Goal: Information Seeking & Learning: Learn about a topic

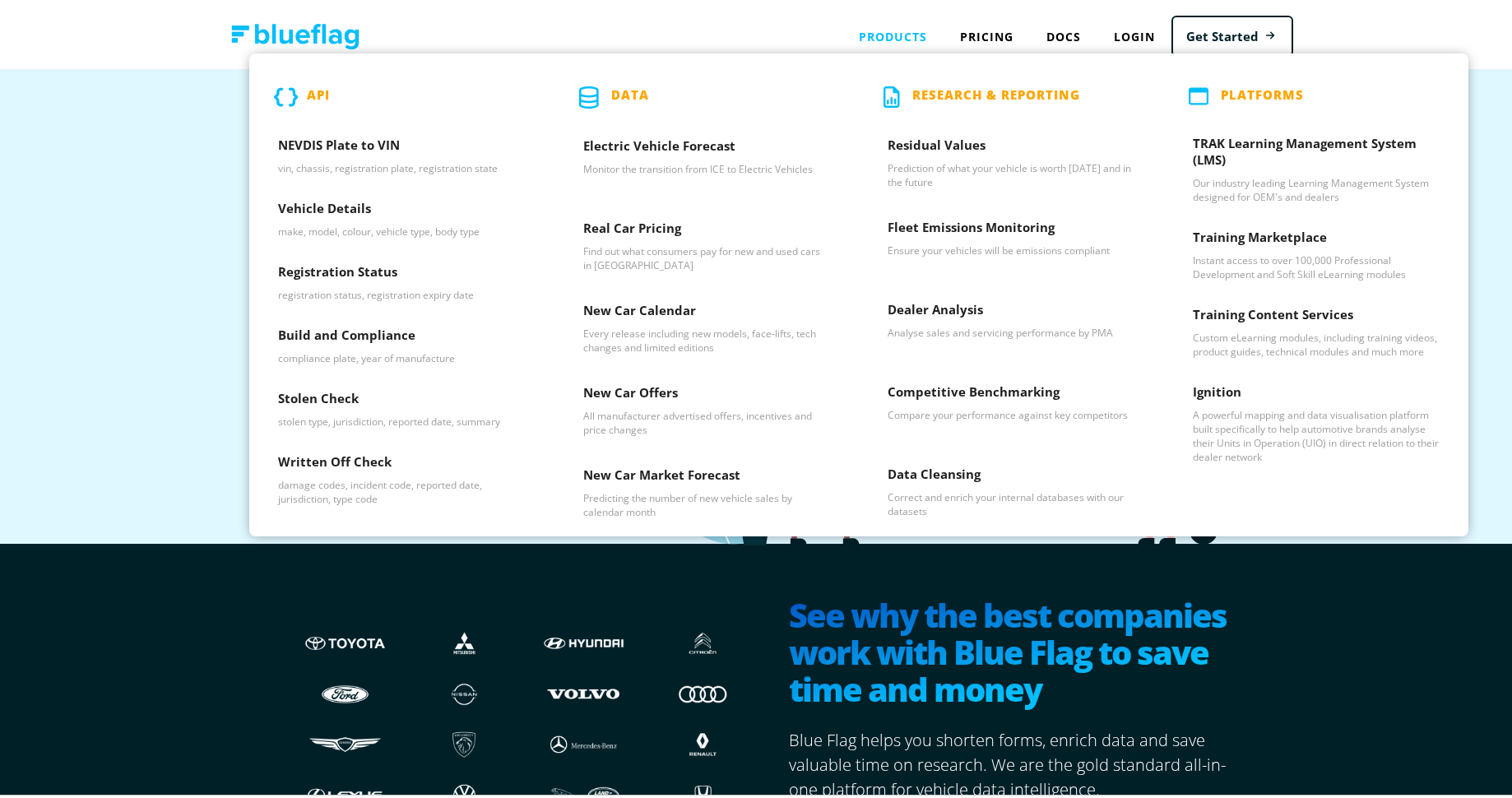
click at [307, 87] on p "API" at bounding box center [319, 94] width 23 height 22
click at [306, 135] on h3 "NEVDIS Plate to VIN" at bounding box center [402, 146] width 248 height 25
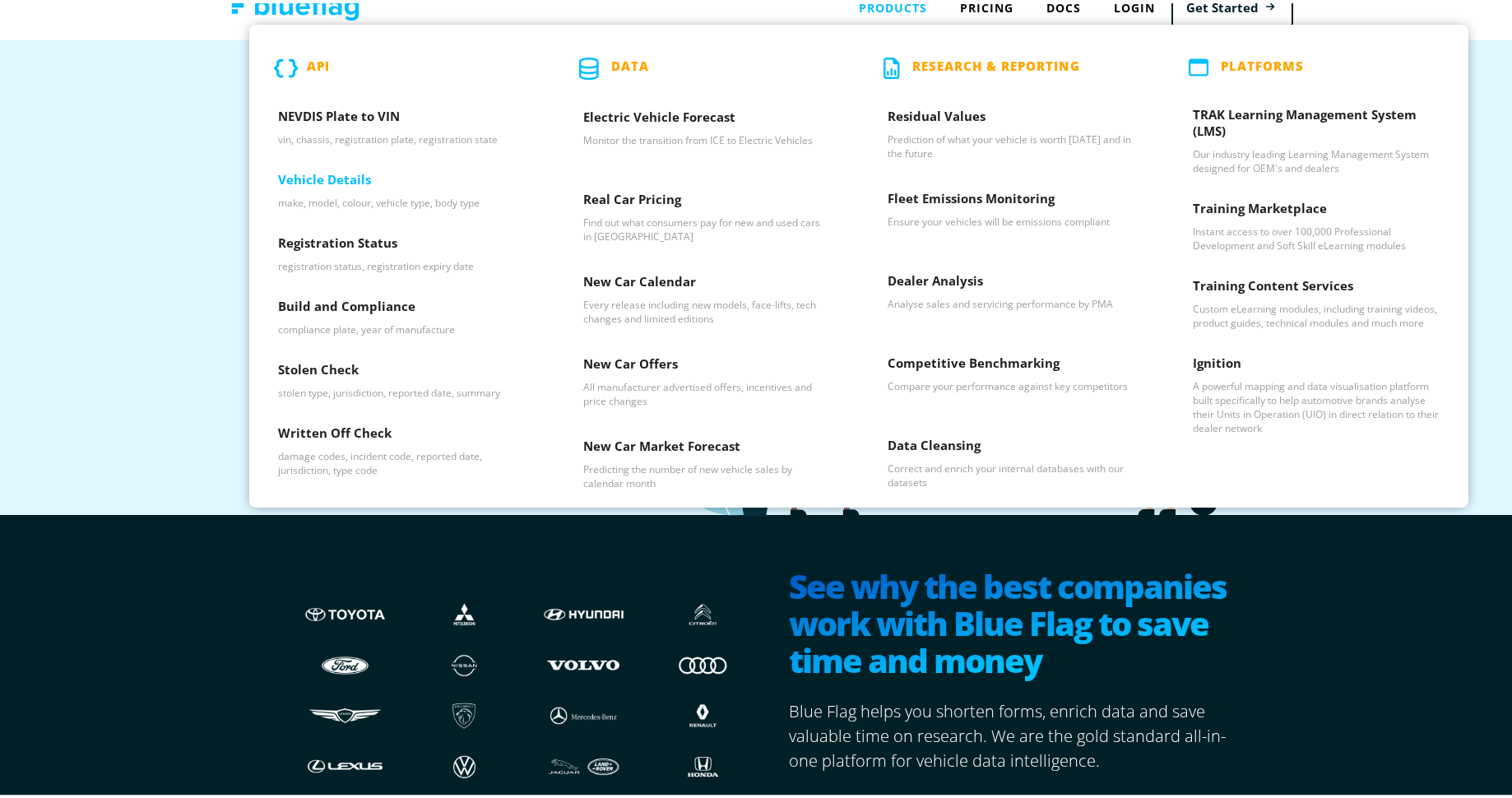
scroll to position [32, 0]
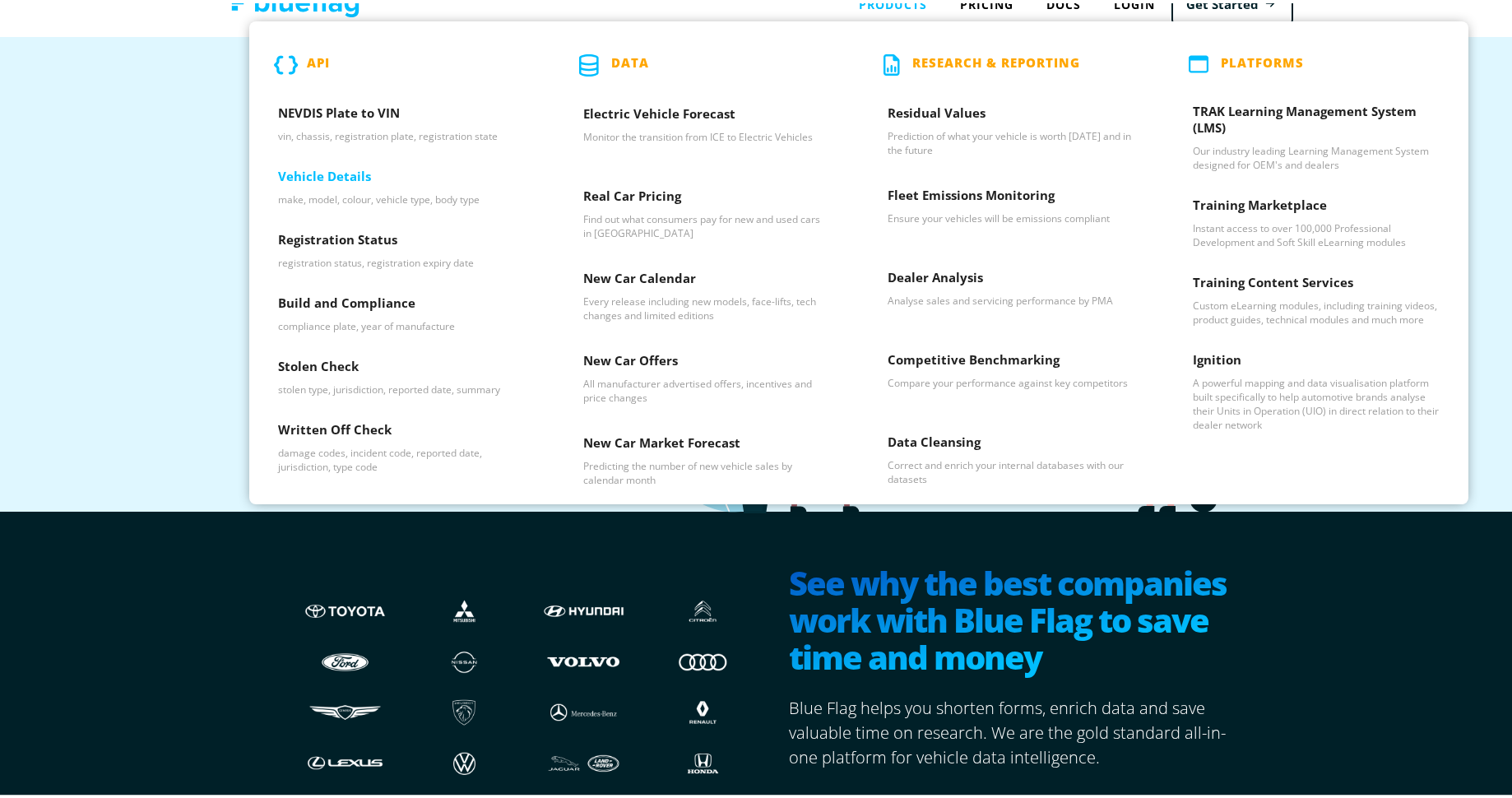
click at [328, 170] on h3 "Vehicle Details" at bounding box center [402, 177] width 248 height 25
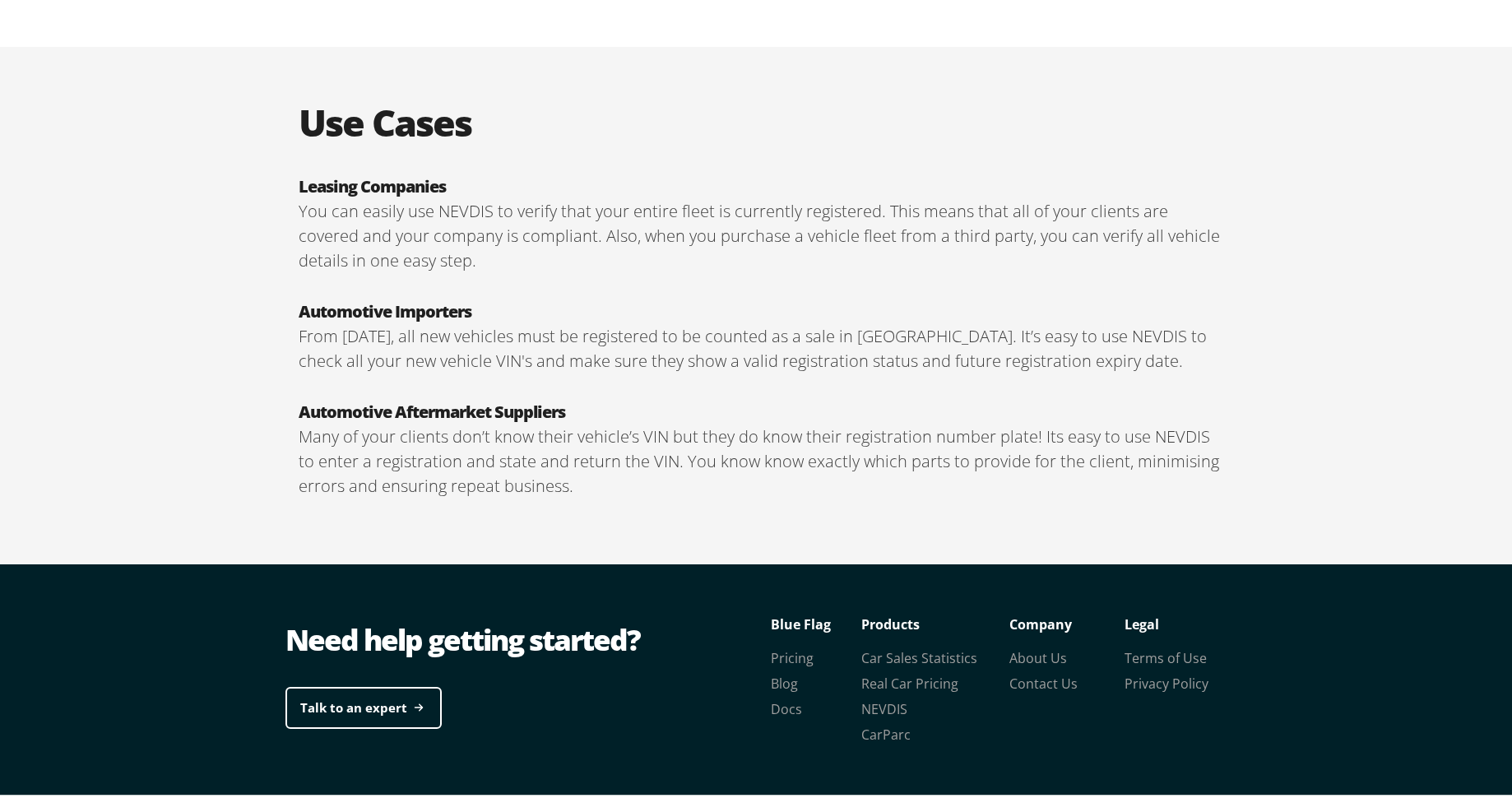
scroll to position [2757, 0]
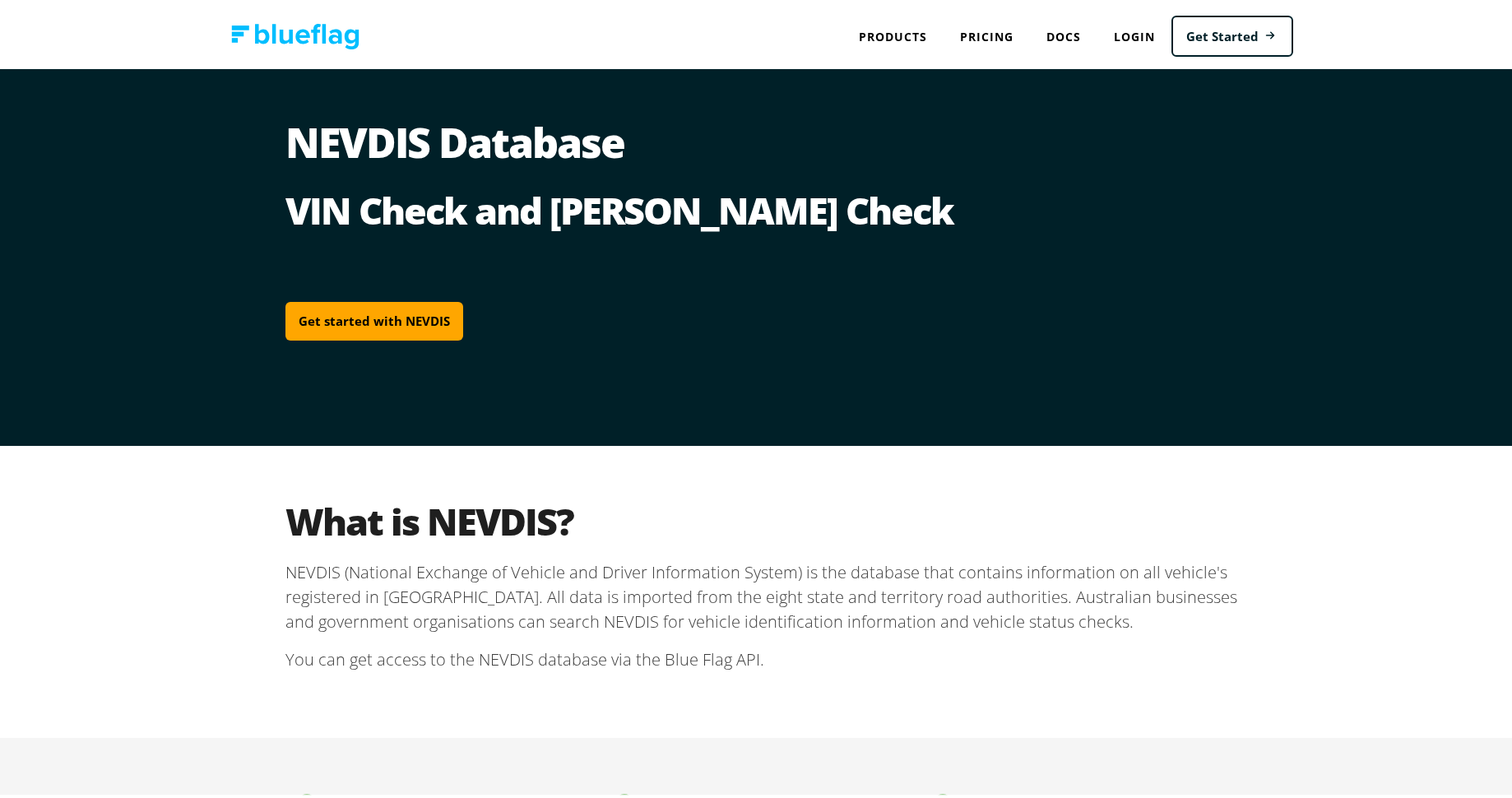
click at [323, 32] on img at bounding box center [295, 33] width 128 height 26
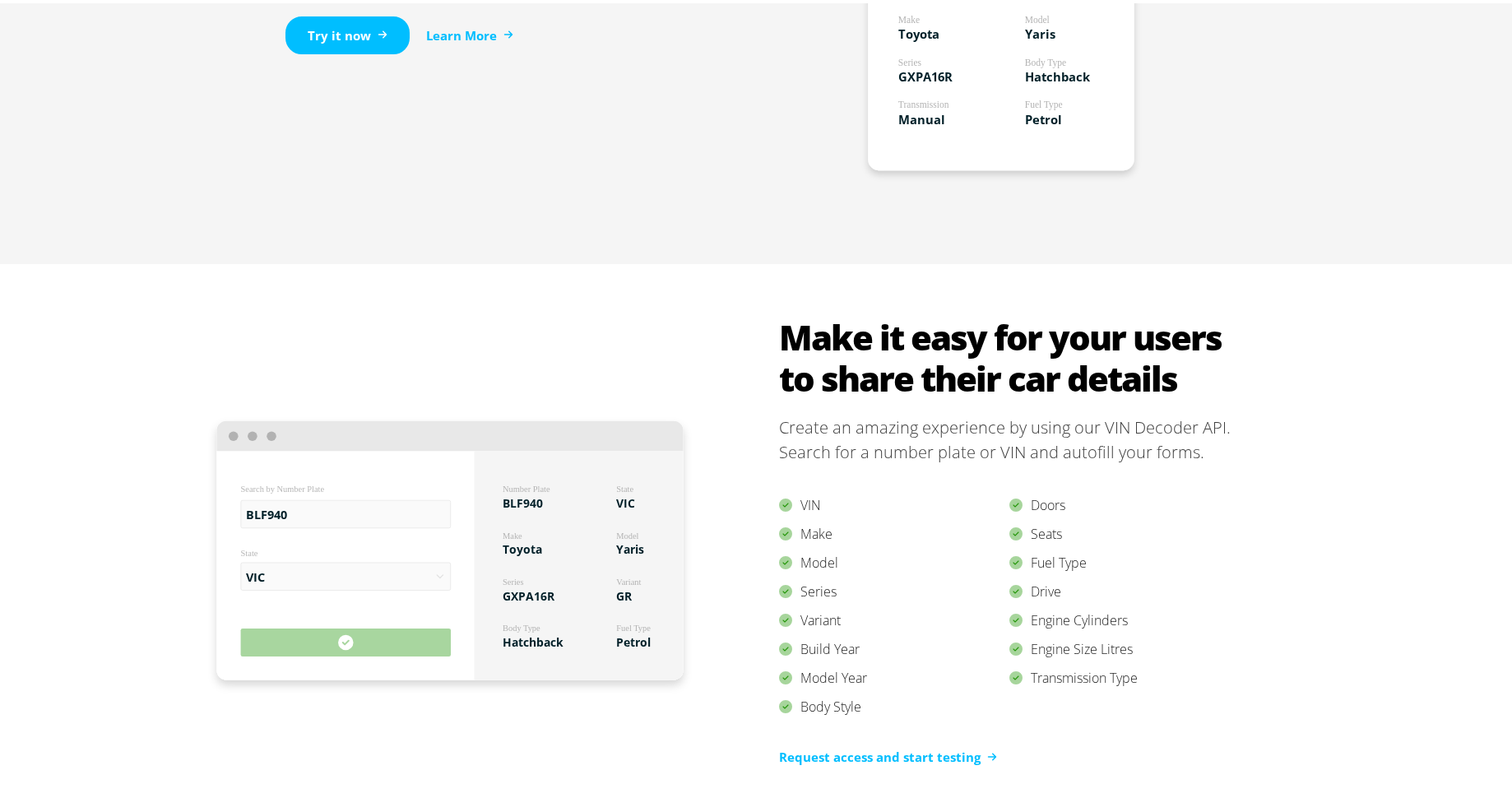
scroll to position [1125, 0]
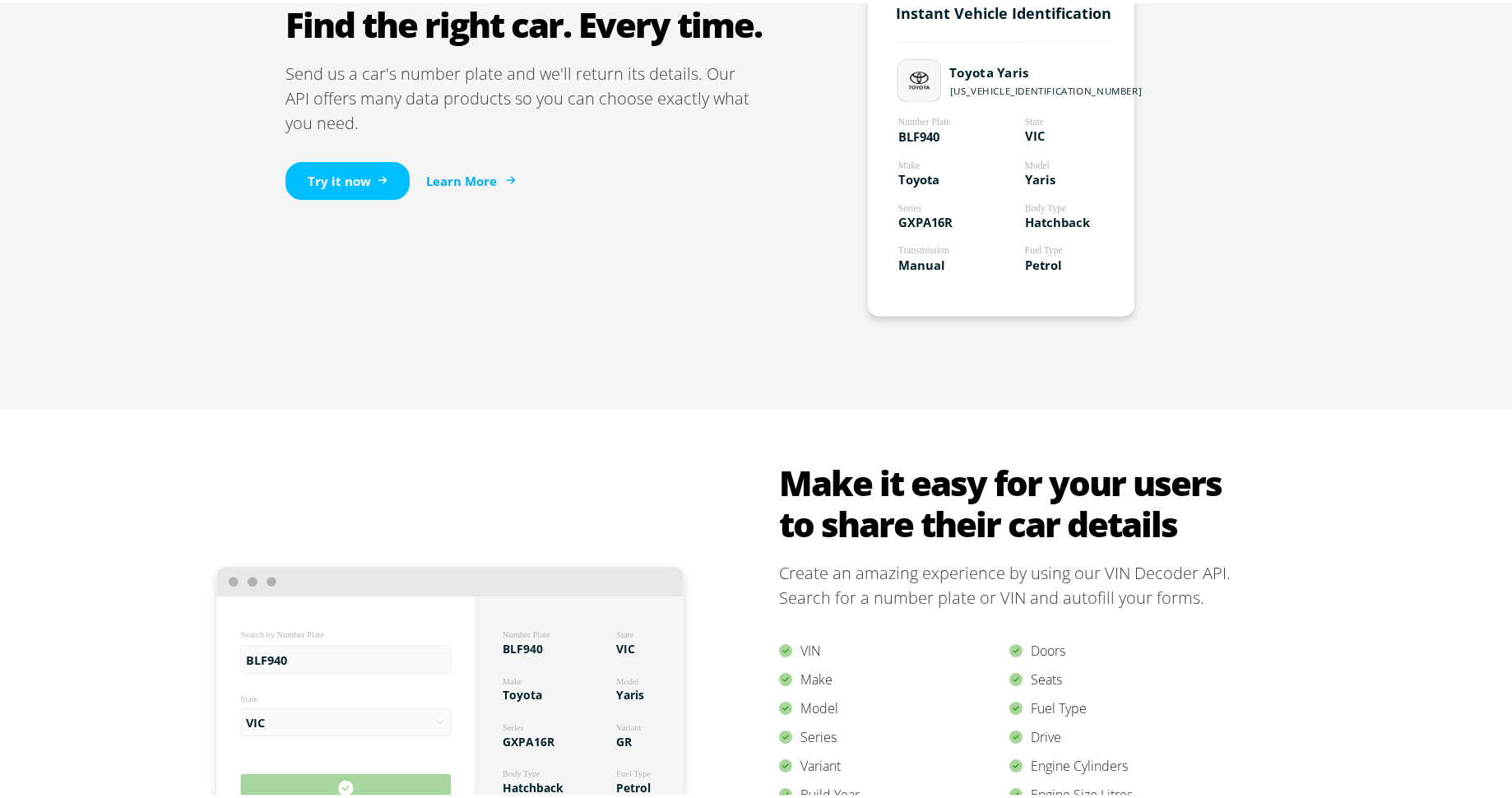
click at [471, 180] on link "Learn More" at bounding box center [470, 178] width 88 height 19
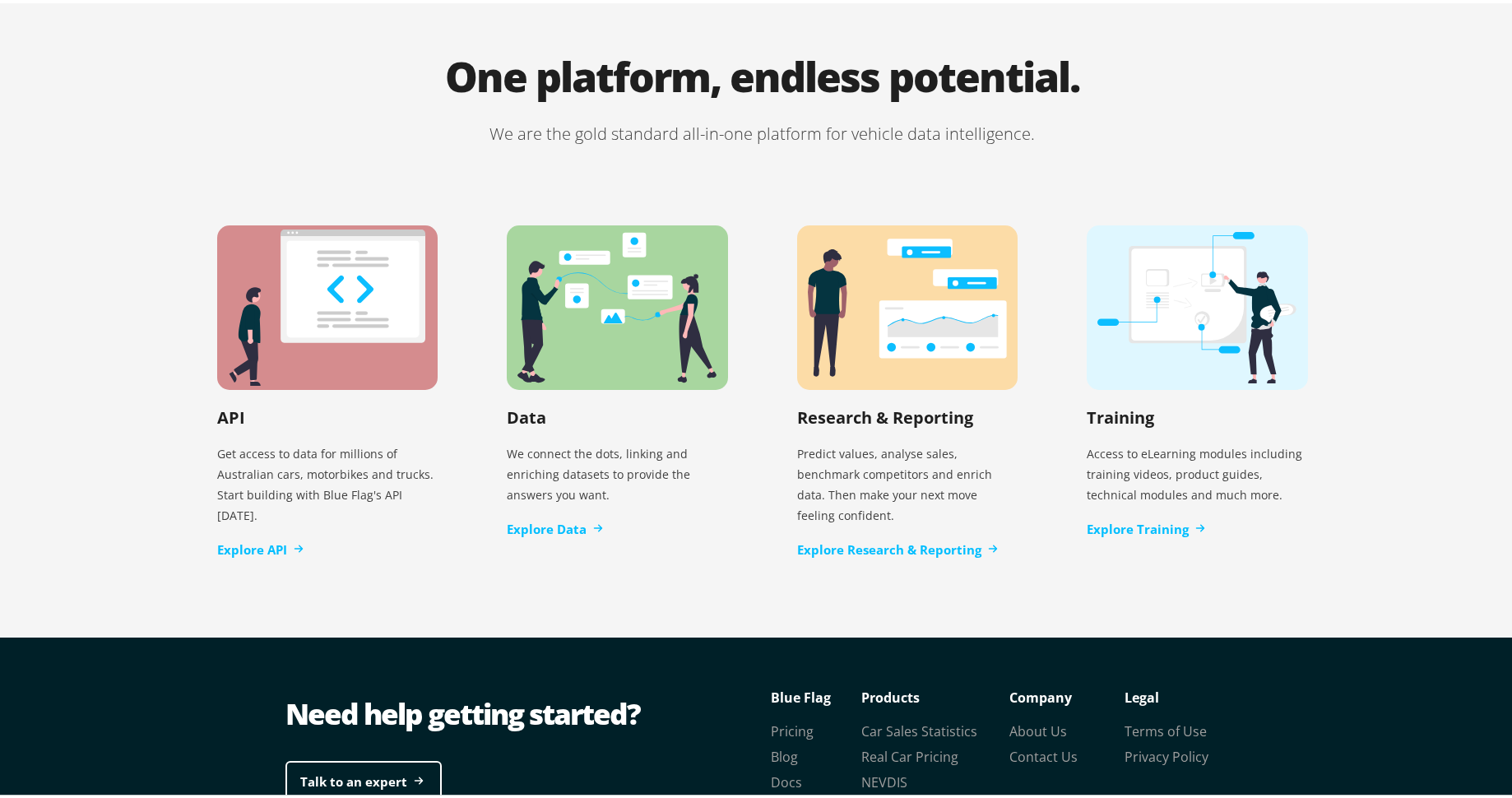
scroll to position [3227, 0]
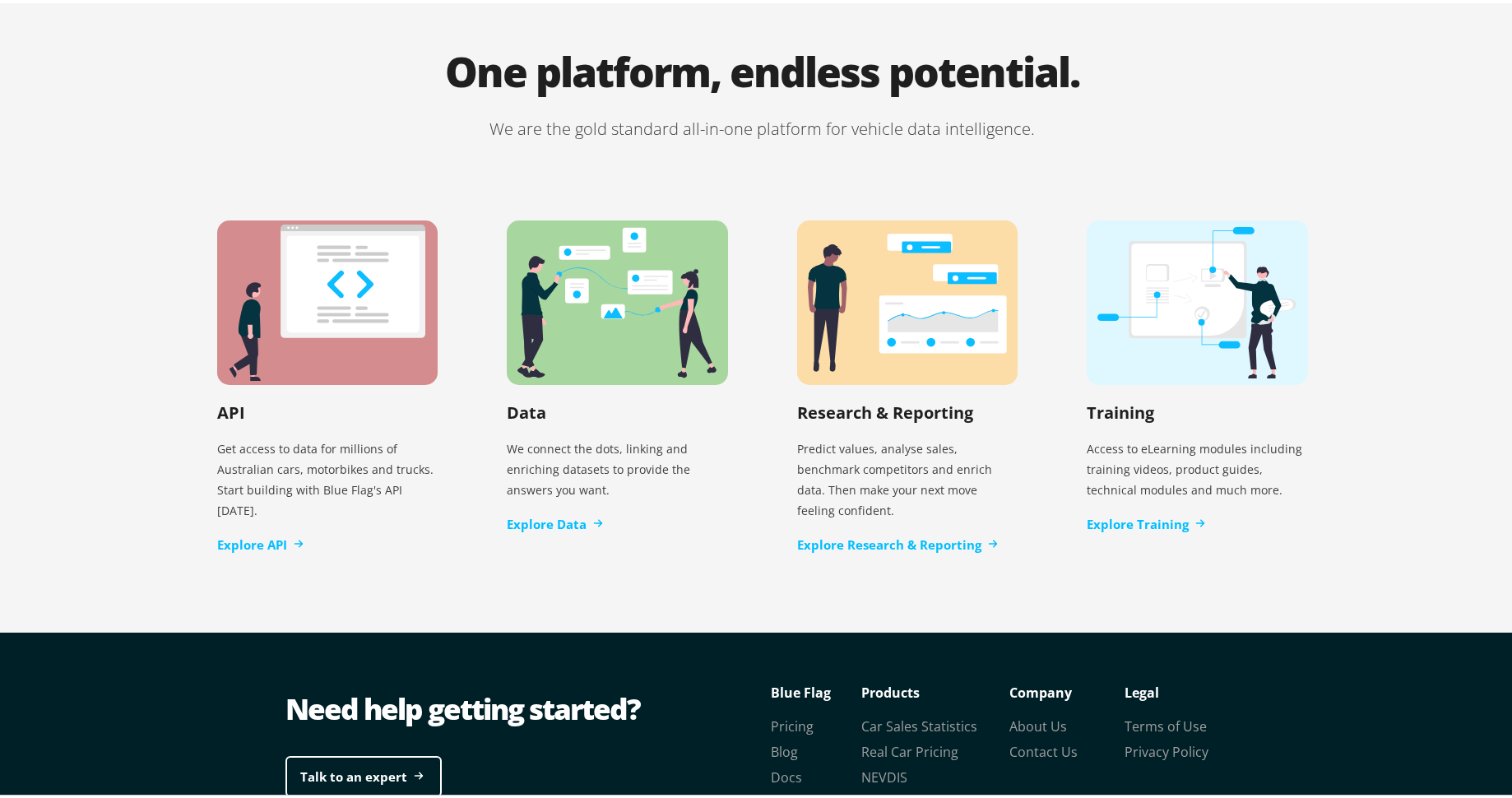
click at [568, 553] on div "API Get access to data for millions of Australian cars, motorbikes and trucks. …" at bounding box center [762, 384] width 1160 height 492
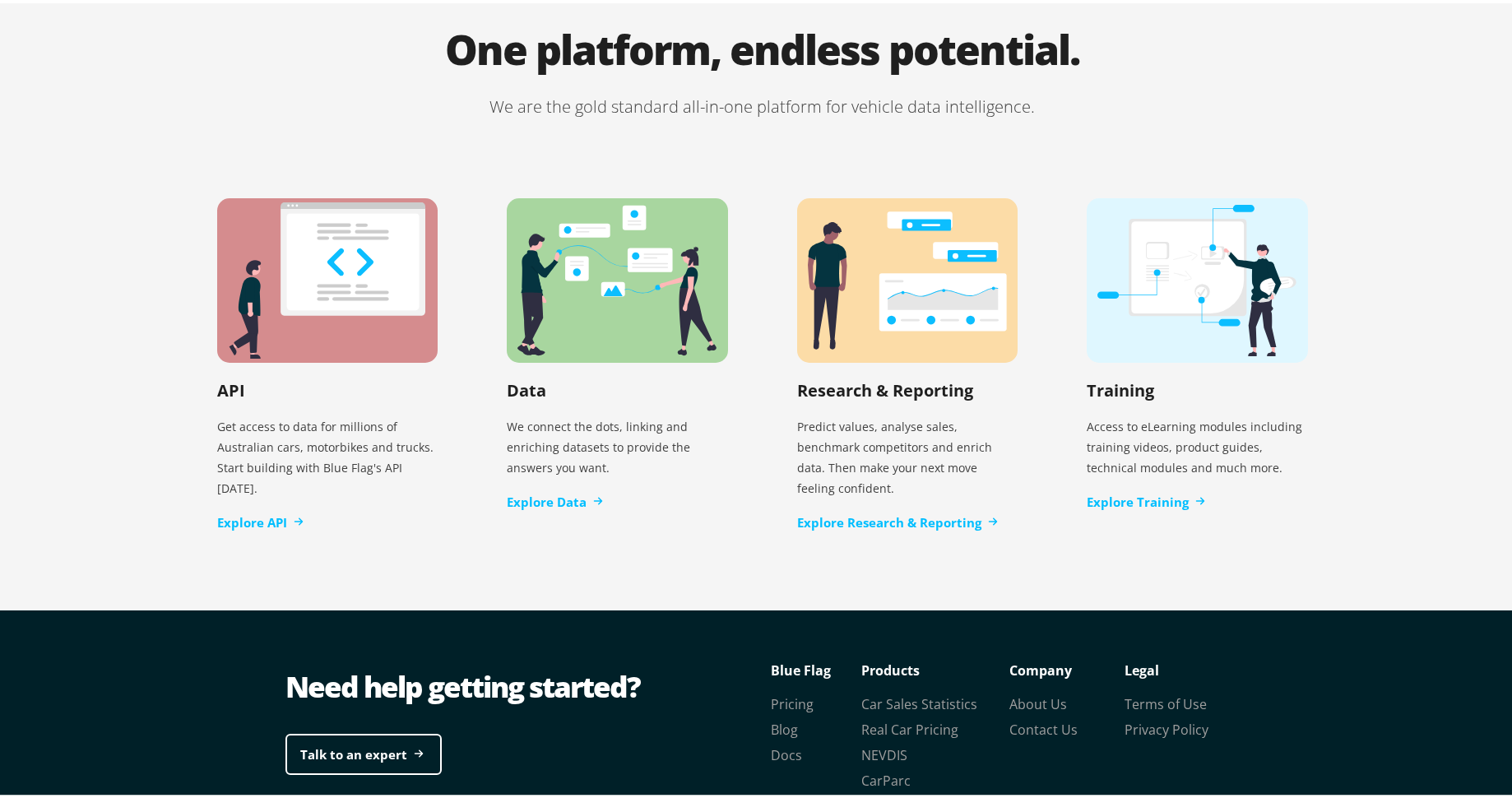
scroll to position [3318, 0]
